Goal: Share content

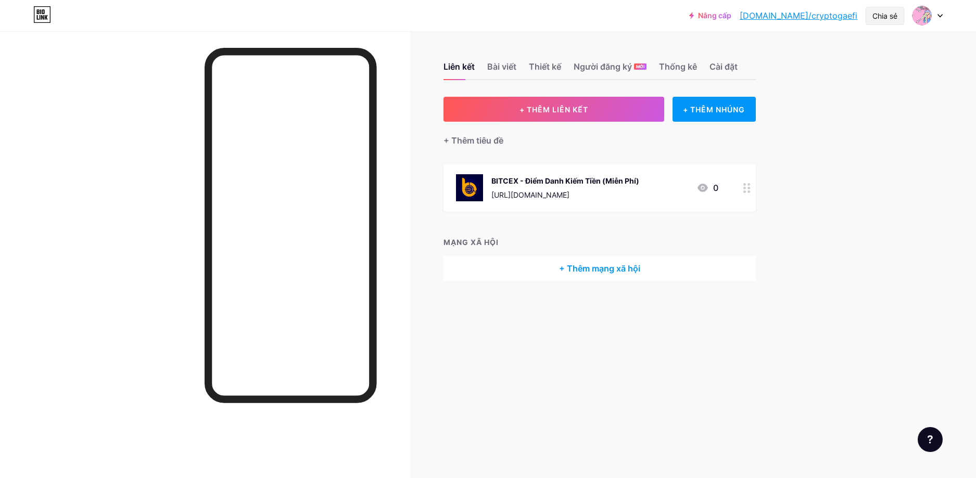
click at [883, 17] on font "Chia sẻ" at bounding box center [884, 15] width 25 height 9
click at [832, 49] on font "Sao chép liên kết" at bounding box center [818, 53] width 72 height 10
click at [762, 454] on div "Liên kết Bài viết Thiết kế Người đăng ký MỚI Thống kê Cài đặt + THÊM LIÊN KẾT +…" at bounding box center [399, 239] width 799 height 478
drag, startPoint x: 820, startPoint y: 17, endPoint x: 882, endPoint y: 17, distance: 61.9
click at [882, 17] on font "Chia sẻ" at bounding box center [884, 15] width 25 height 9
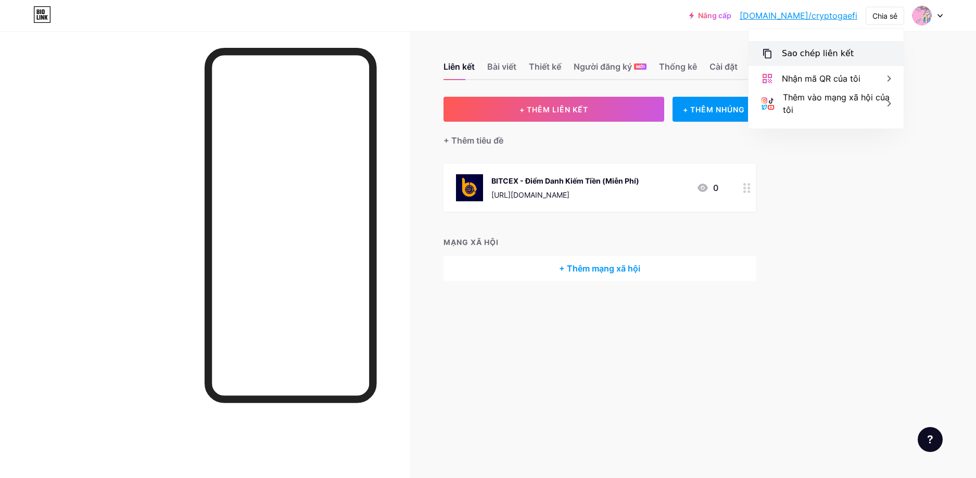
click at [819, 55] on font "Sao chép liên kết" at bounding box center [818, 53] width 72 height 10
